Goal: Find specific page/section: Find specific page/section

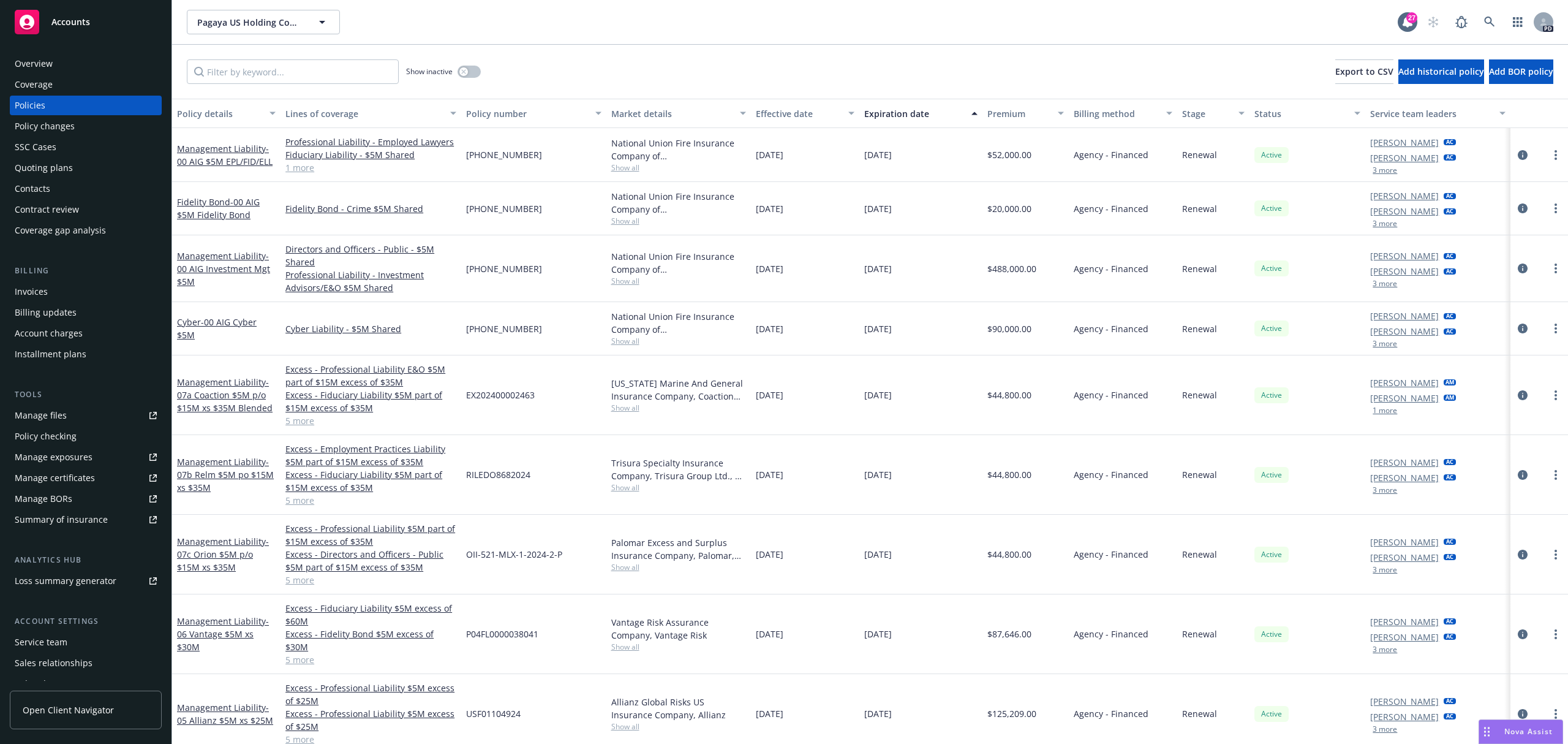
click at [1501, 17] on div "PD" at bounding box center [1487, 22] width 132 height 25
click at [1492, 16] on link at bounding box center [1490, 22] width 25 height 25
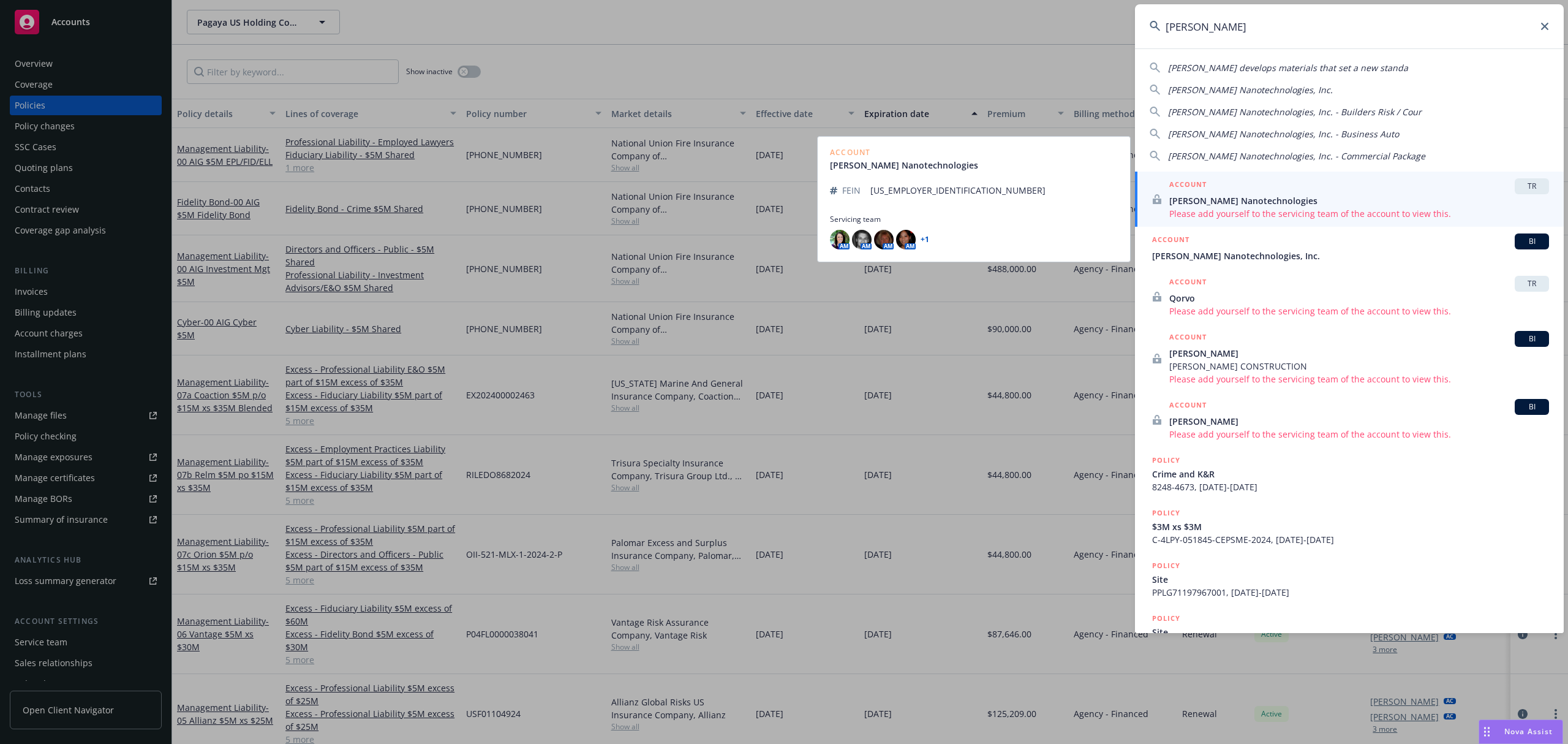
type input "[PERSON_NAME]"
click at [1265, 204] on span "[PERSON_NAME] Nanotechnologies" at bounding box center [1359, 201] width 380 height 13
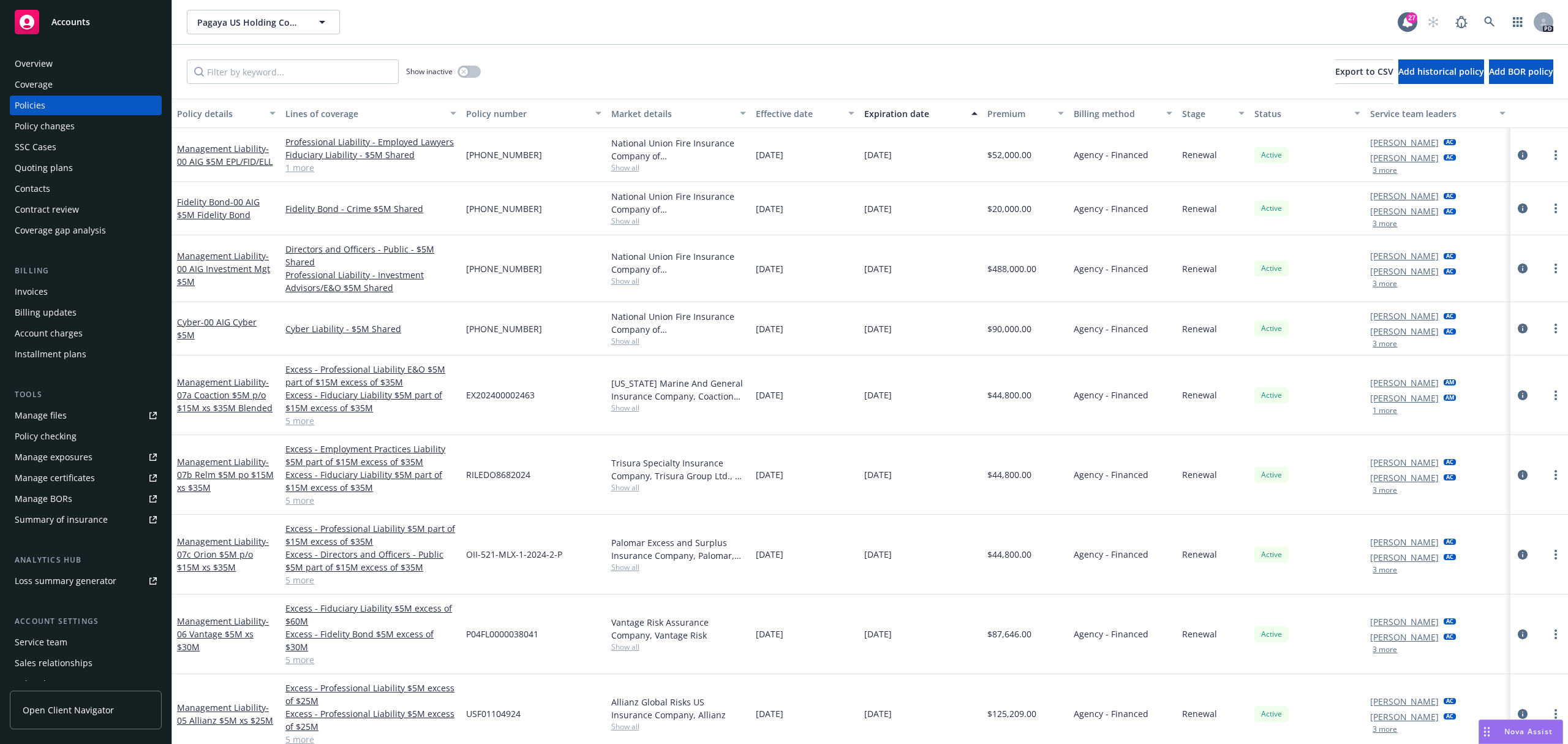
click at [77, 649] on div "Service team" at bounding box center [86, 642] width 142 height 19
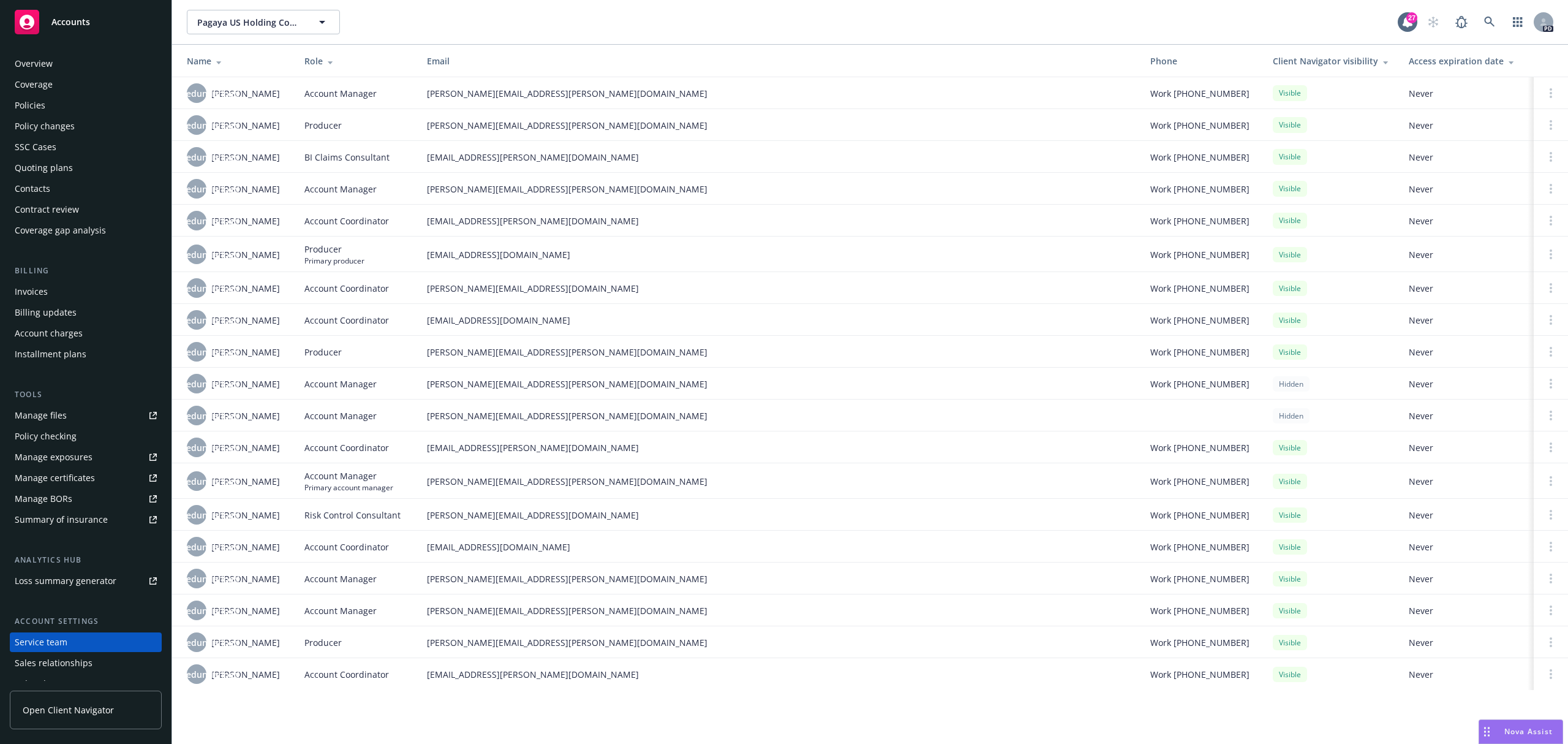
scroll to position [54, 0]
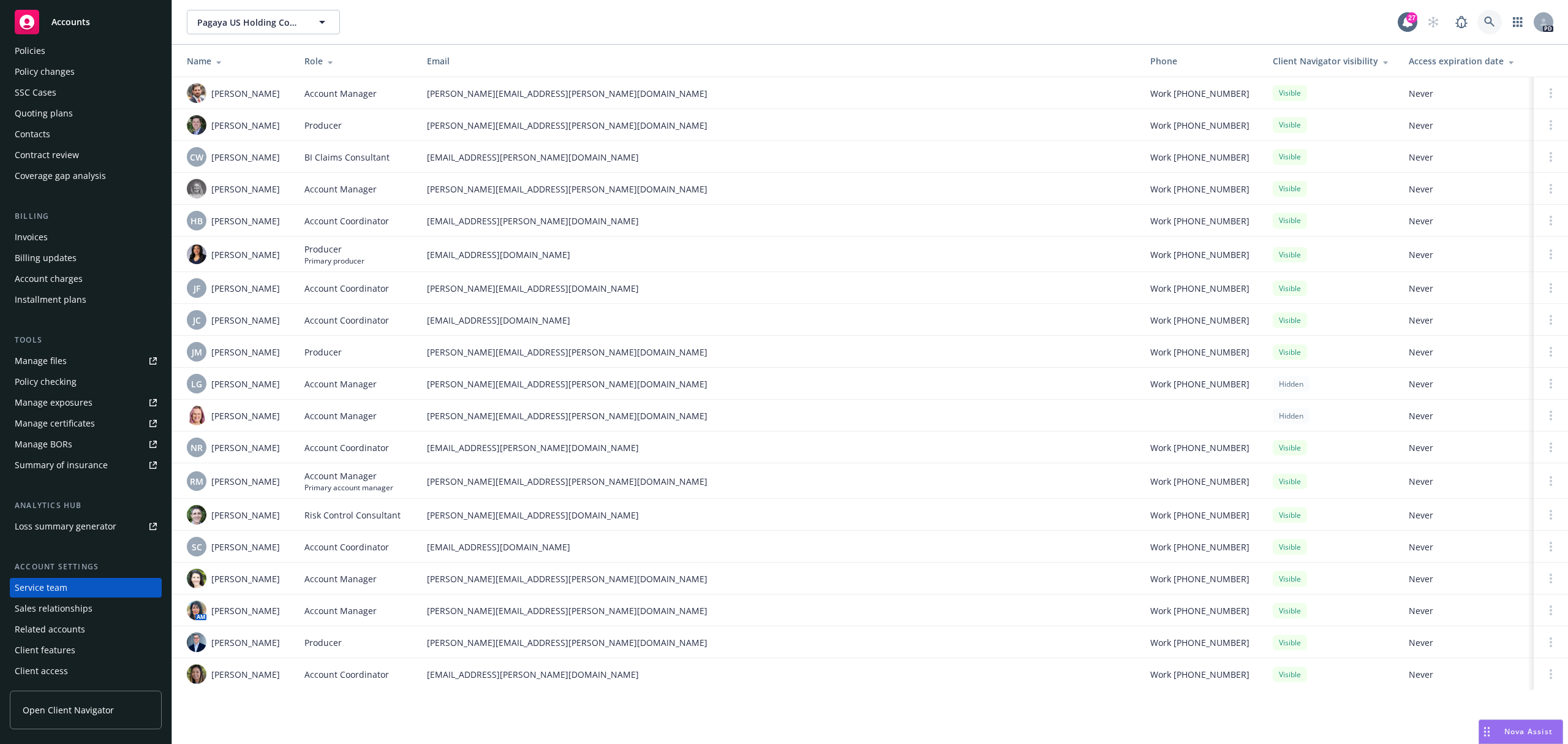
click at [1485, 17] on icon at bounding box center [1490, 22] width 11 height 11
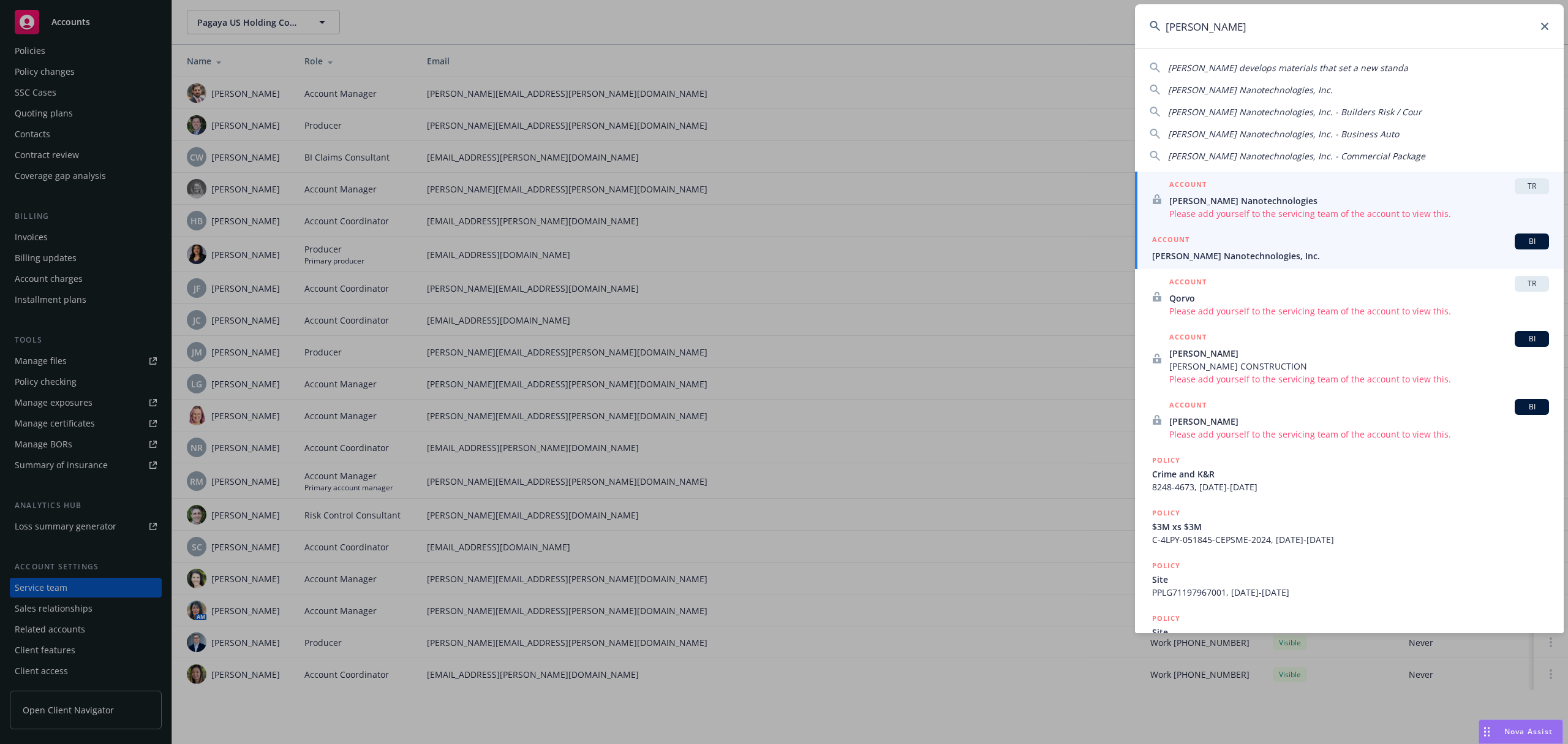
type input "[PERSON_NAME]"
click at [1343, 251] on span "[PERSON_NAME] Nanotechnologies, Inc." at bounding box center [1351, 256] width 397 height 13
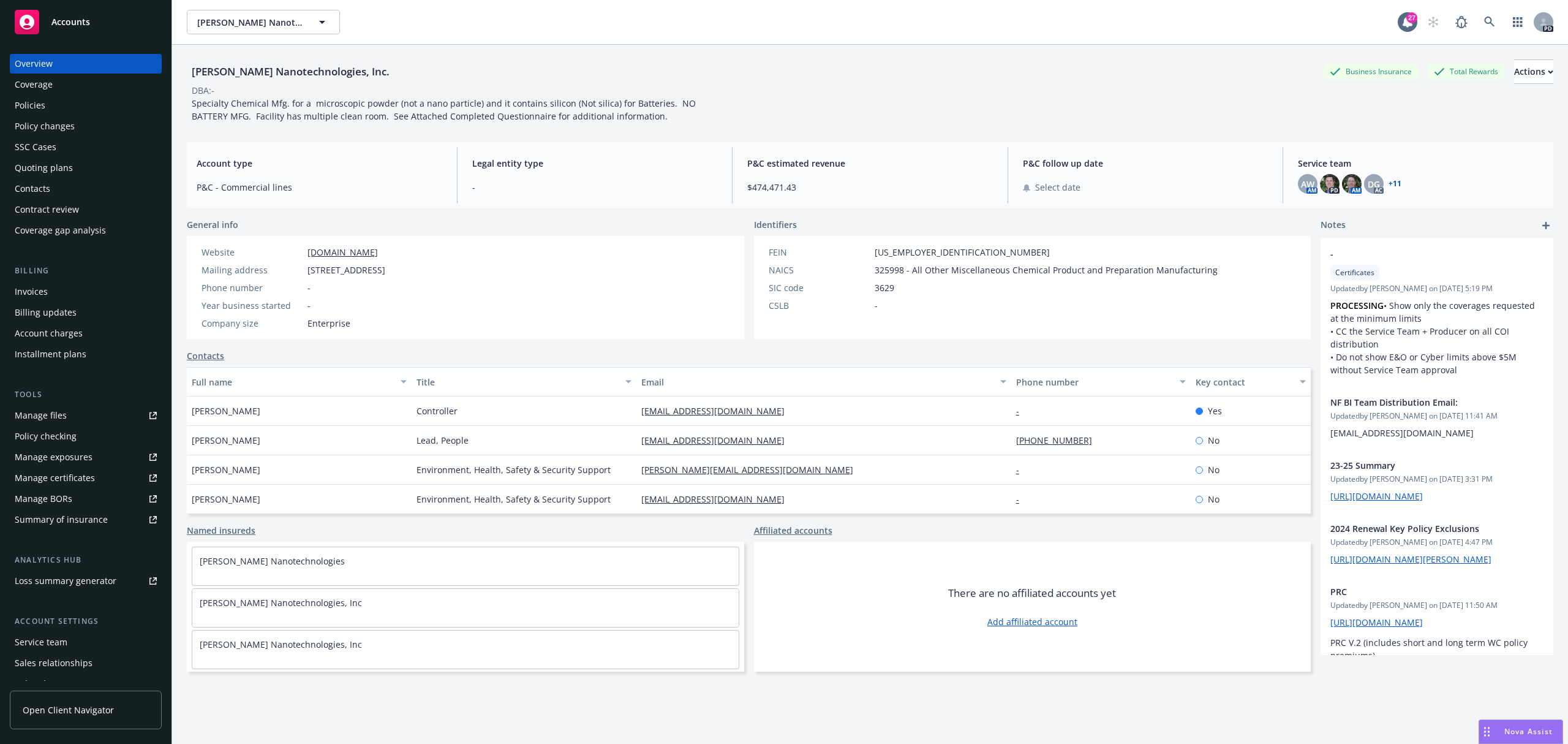
click at [52, 637] on div "Service team" at bounding box center [41, 642] width 53 height 19
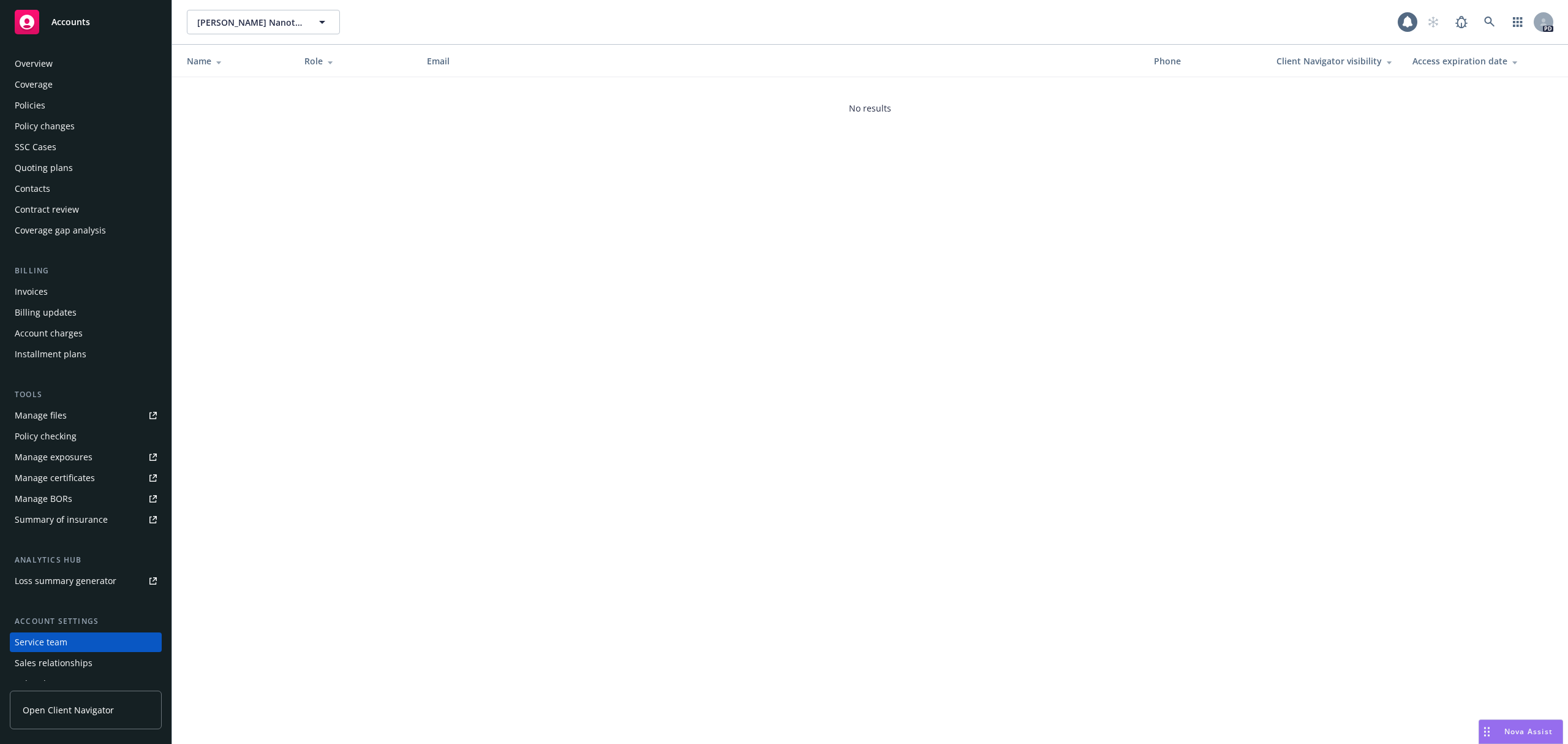
scroll to position [54, 0]
